Goal: Task Accomplishment & Management: Use online tool/utility

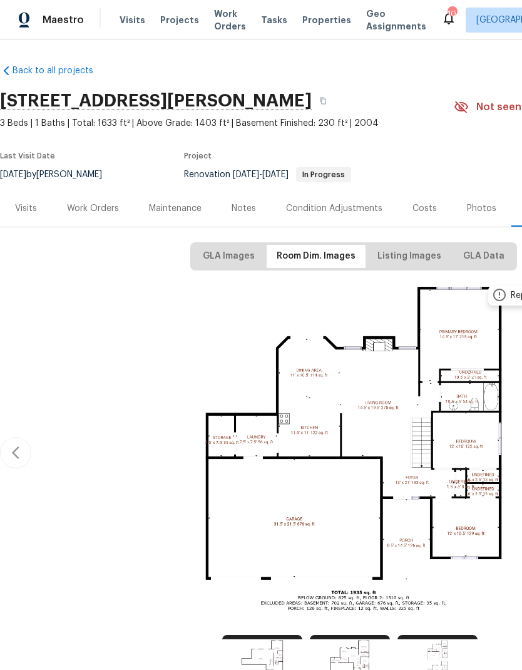
click at [89, 202] on div "Work Orders" at bounding box center [93, 208] width 52 height 13
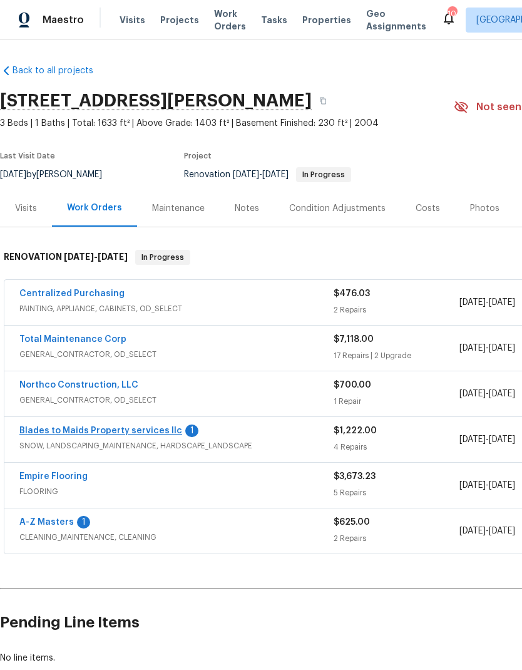
click at [117, 426] on link "Blades to Maids Property services llc" at bounding box center [100, 430] width 163 height 9
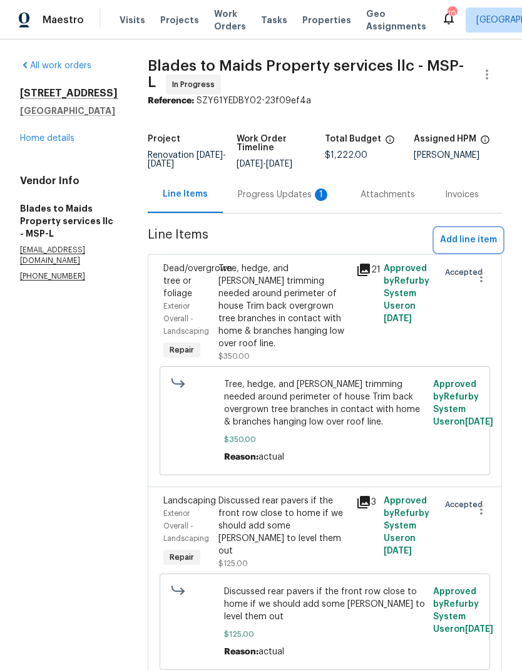
click at [482, 238] on span "Add line item" at bounding box center [468, 240] width 57 height 16
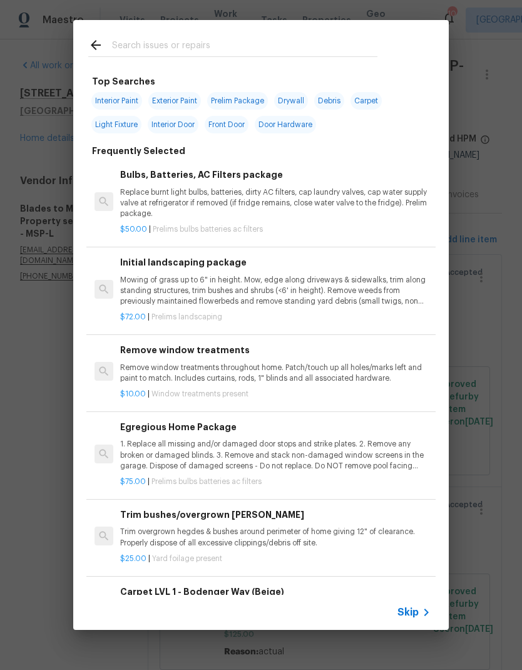
click at [234, 49] on input "text" at bounding box center [245, 47] width 266 height 19
type input "Land"
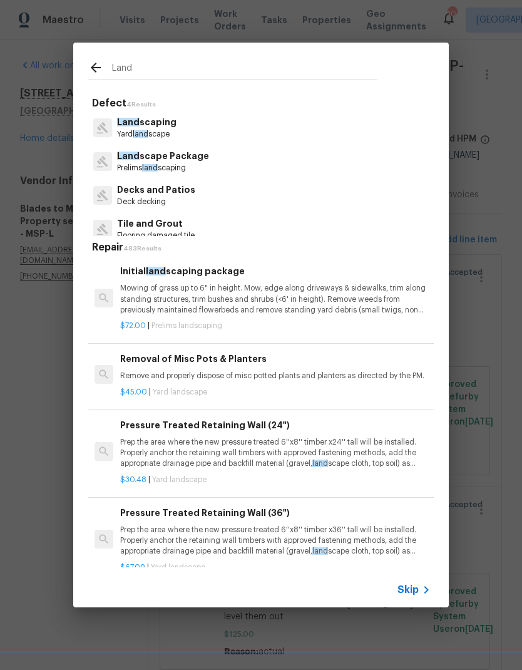
click at [232, 291] on p "Mowing of grass up to 6" in height. Mow, edge along driveways & sidewalks, trim…" at bounding box center [275, 299] width 311 height 32
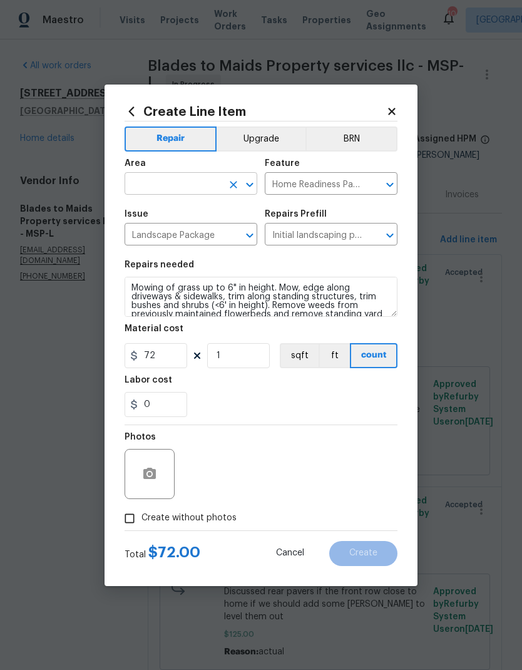
click at [180, 177] on input "text" at bounding box center [174, 184] width 98 height 19
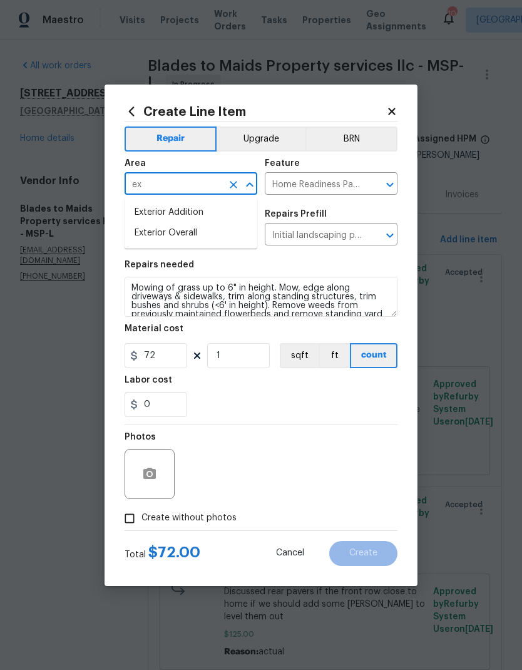
click at [195, 211] on li "Exterior Addition" at bounding box center [191, 212] width 133 height 21
type input "Exterior Addition"
click at [233, 186] on icon "Clear" at bounding box center [233, 184] width 13 height 13
click at [192, 233] on li "Exterior Overall" at bounding box center [191, 233] width 133 height 21
type input "Exterior Overall"
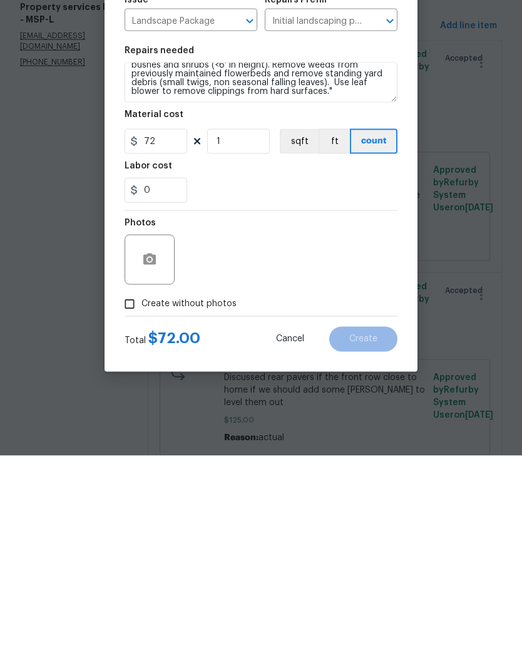
scroll to position [26, 0]
click at [141, 507] on input "Create without photos" at bounding box center [130, 519] width 24 height 24
checkbox input "true"
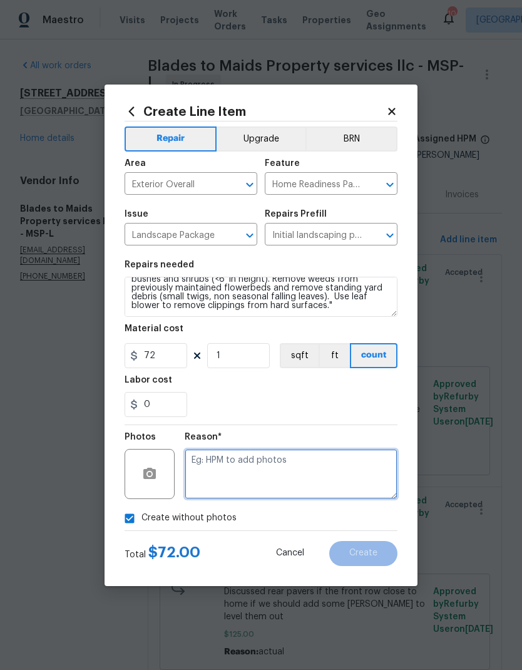
click at [232, 475] on textarea at bounding box center [291, 474] width 213 height 50
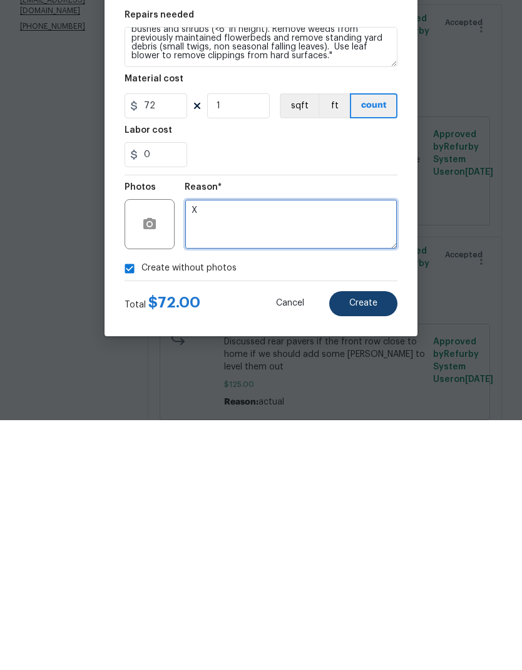
type textarea "X"
click at [372, 549] on span "Create" at bounding box center [363, 553] width 28 height 9
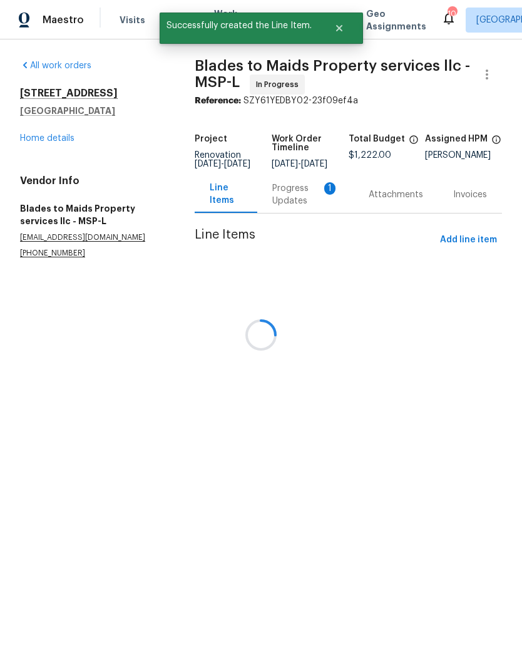
scroll to position [0, 0]
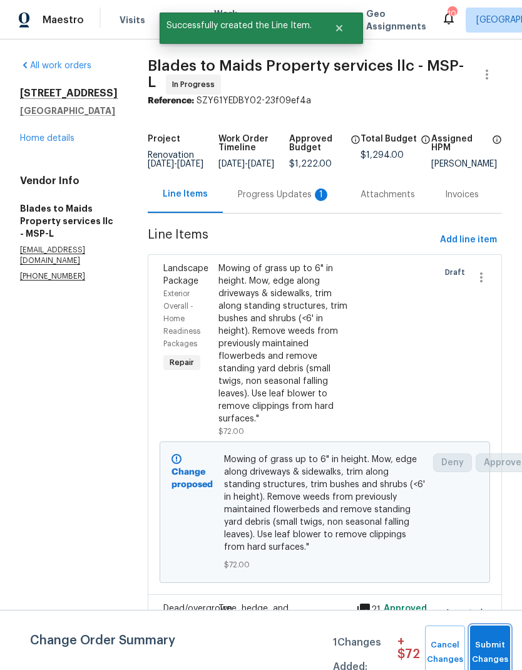
click at [485, 632] on button "Submit Changes" at bounding box center [490, 653] width 40 height 54
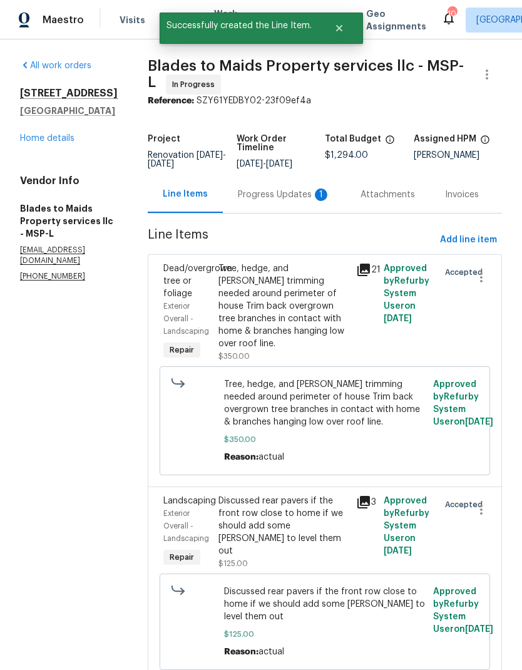
click at [259, 203] on div "Progress Updates 1" at bounding box center [284, 194] width 123 height 37
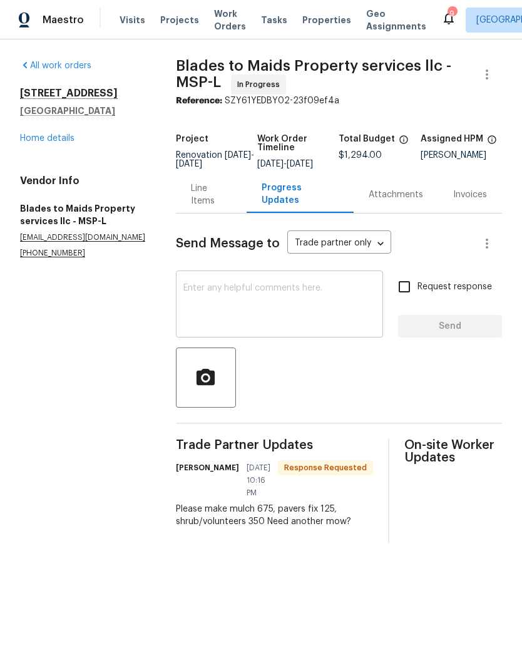
click at [283, 299] on textarea at bounding box center [279, 306] width 192 height 44
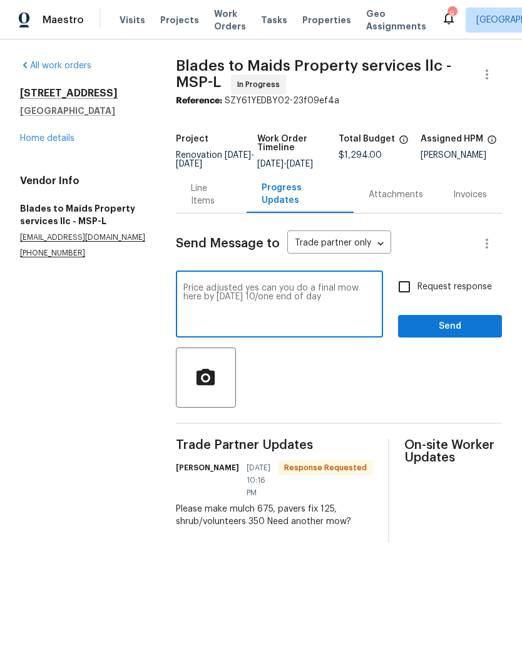
click at [280, 302] on textarea "Price adjusted yes can you do a final mow here by [DATE] 10/one end of date" at bounding box center [279, 306] width 192 height 44
click at [322, 307] on textarea "Price adjusted yes can you do a final mow here by [DATE] end of day" at bounding box center [279, 306] width 192 height 44
type textarea "Price adjusted yes can you do a final mow here by [DATE] end of day?"
click at [443, 287] on label "Request response" at bounding box center [441, 287] width 101 height 26
click at [418, 287] on input "Request response" at bounding box center [404, 287] width 26 height 26
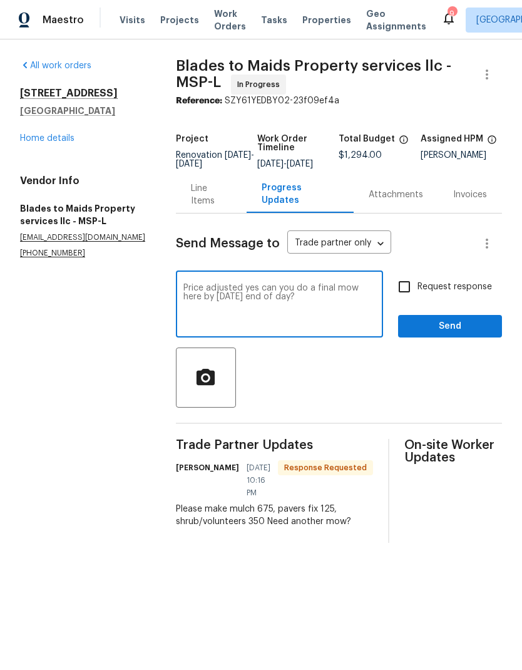
checkbox input "true"
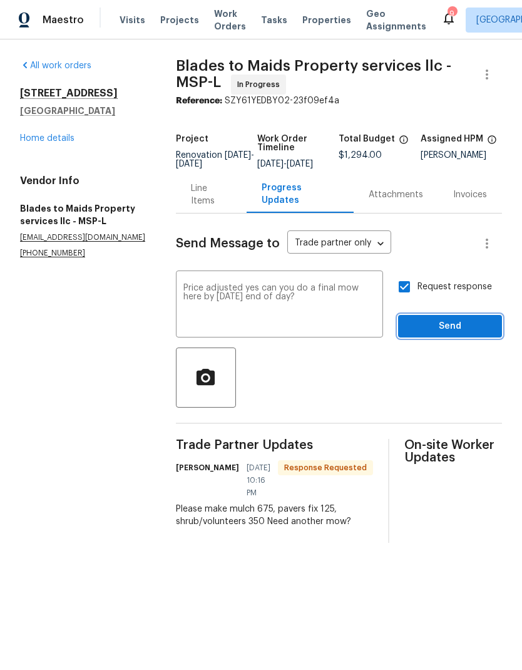
click at [454, 338] on button "Send" at bounding box center [450, 326] width 104 height 23
